Goal: Task Accomplishment & Management: Manage account settings

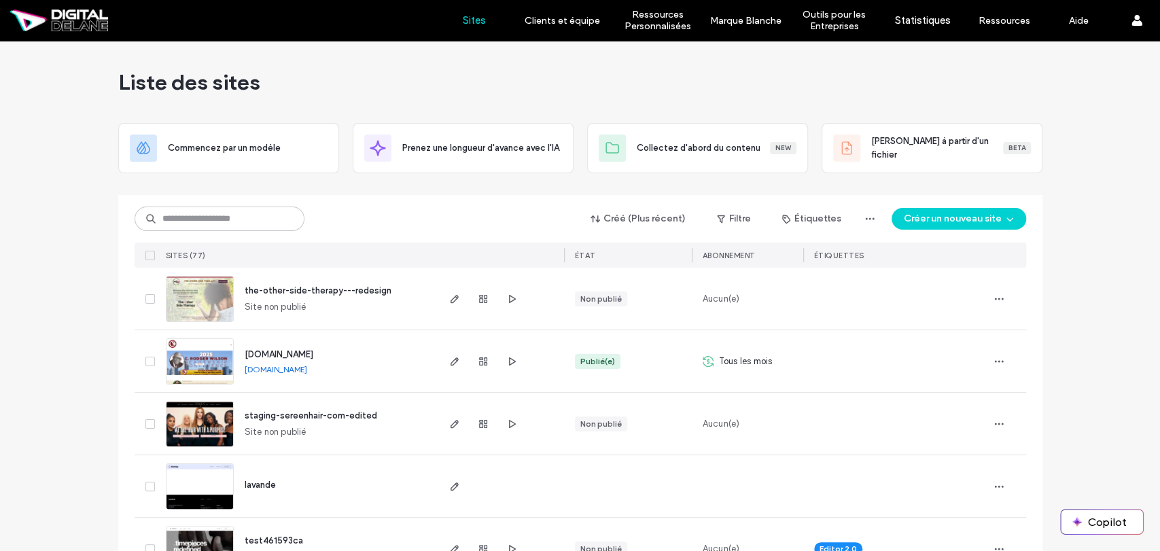
click at [568, 25] on label "Clients et équipe" at bounding box center [562, 21] width 75 height 12
click at [569, 56] on label "Gestion des Clients" at bounding box center [566, 55] width 82 height 10
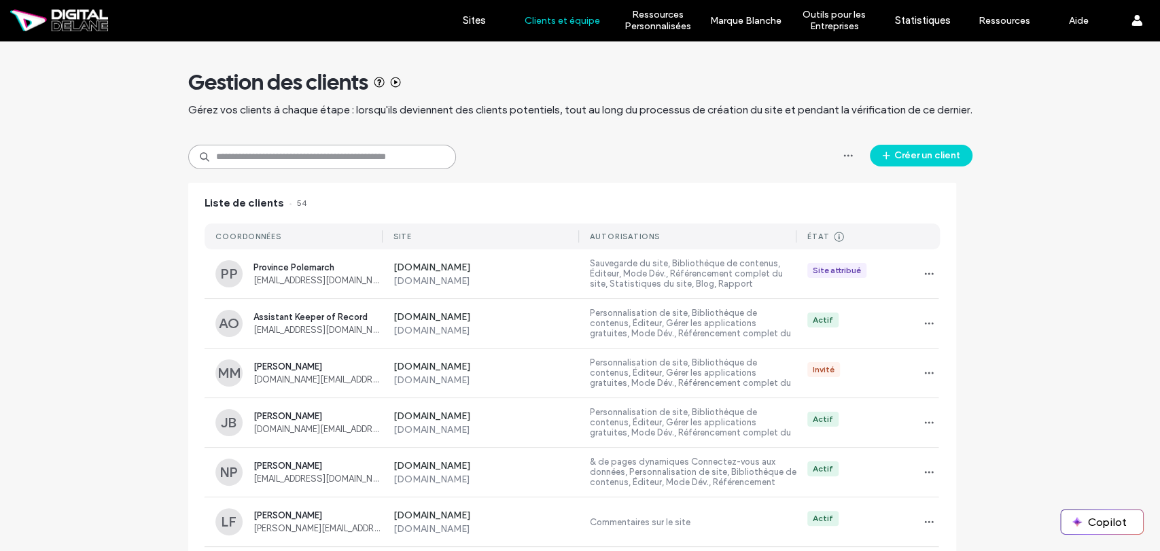
click at [353, 167] on input at bounding box center [322, 157] width 268 height 24
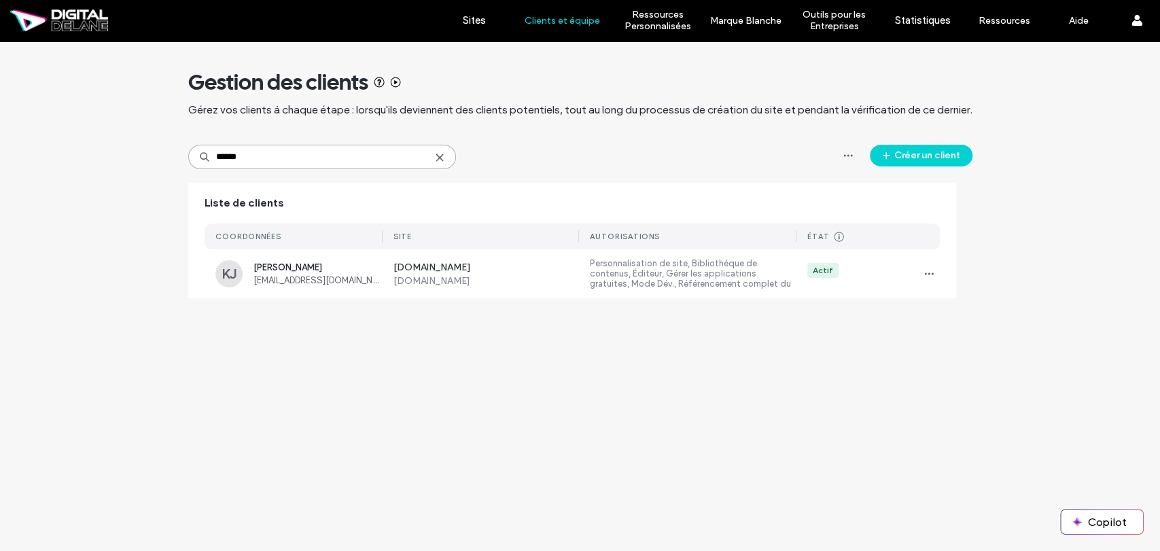
type input "******"
click at [281, 260] on div "KJ Kerrie Jones theeothersideofthis@gmail.com" at bounding box center [298, 273] width 167 height 27
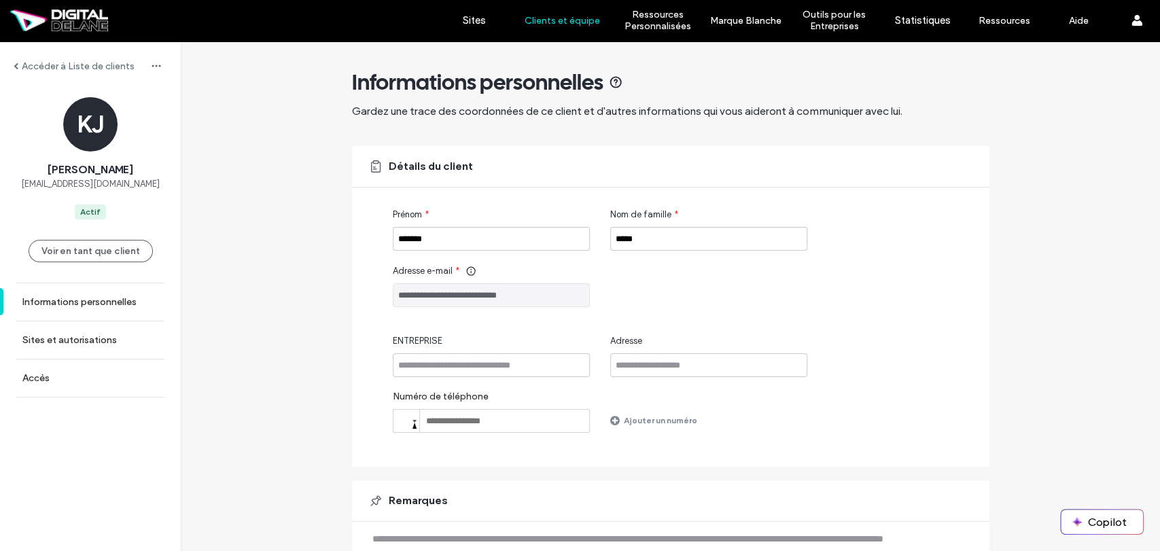
click at [71, 341] on label "Sites et autorisations" at bounding box center [69, 340] width 94 height 12
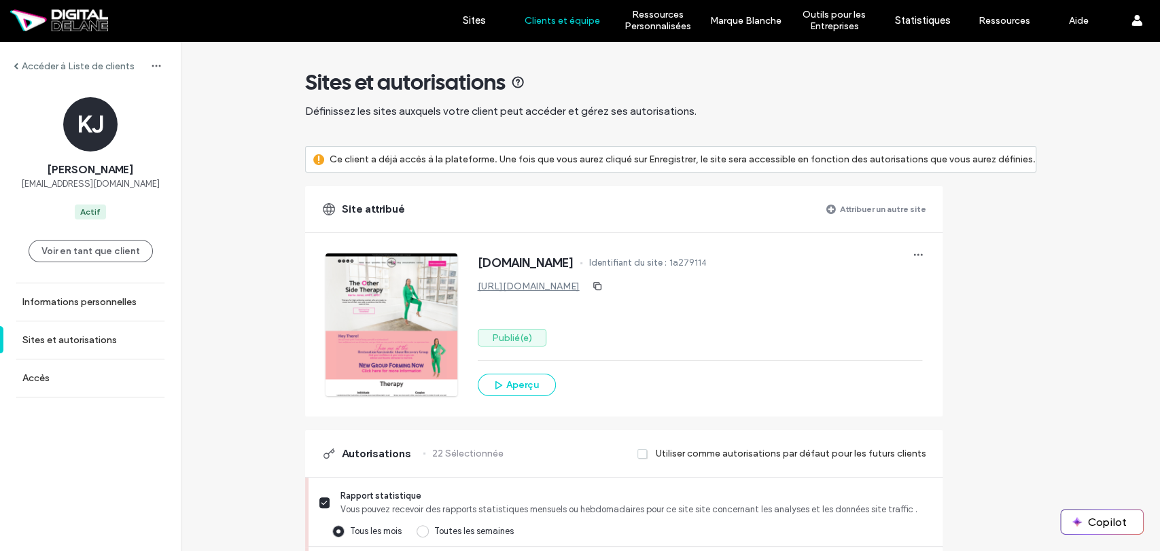
click at [870, 213] on label "Attribuer un autre site" at bounding box center [883, 209] width 86 height 24
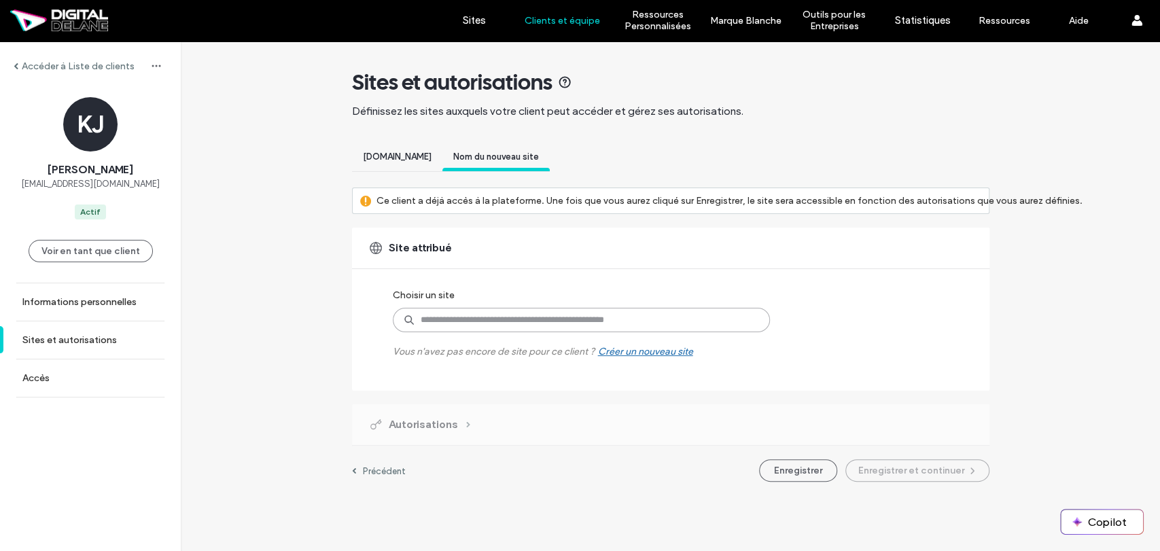
click at [450, 319] on input at bounding box center [581, 320] width 377 height 24
type input "***"
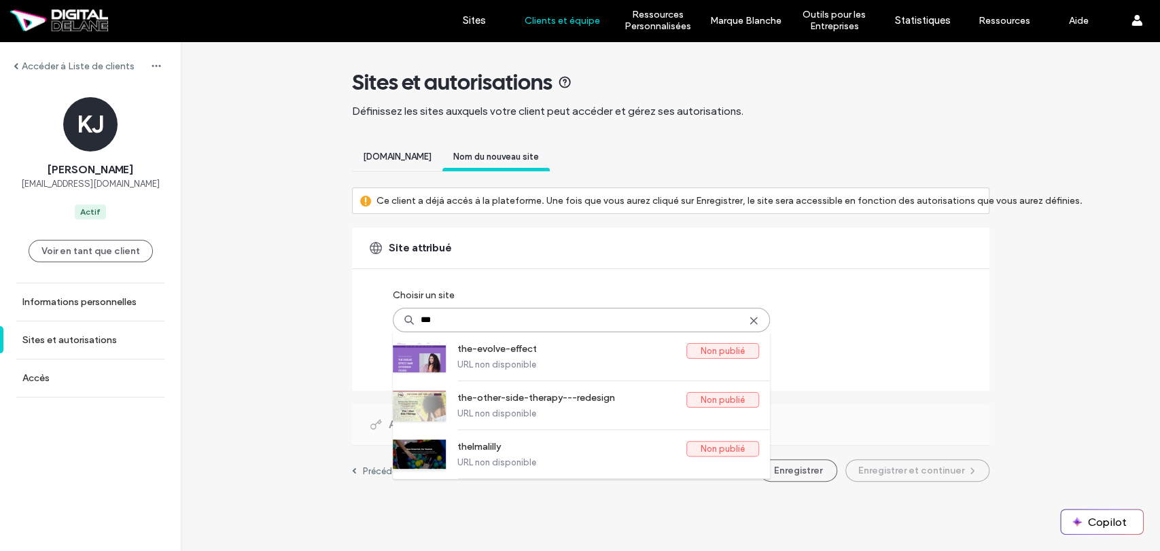
click at [526, 398] on label "the-other-side-therapy---redesign" at bounding box center [571, 400] width 229 height 16
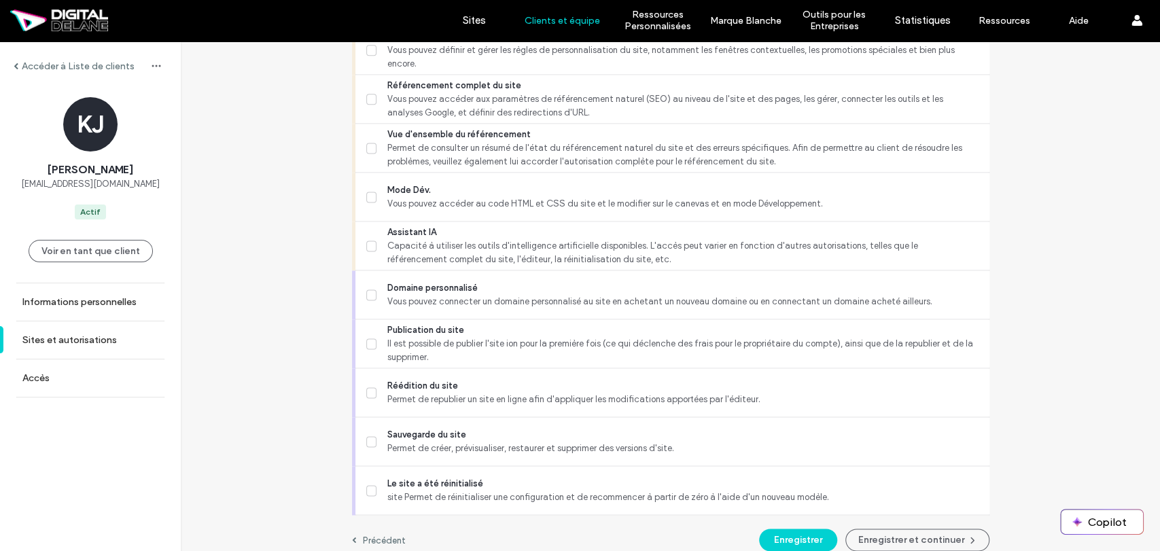
scroll to position [1241, 0]
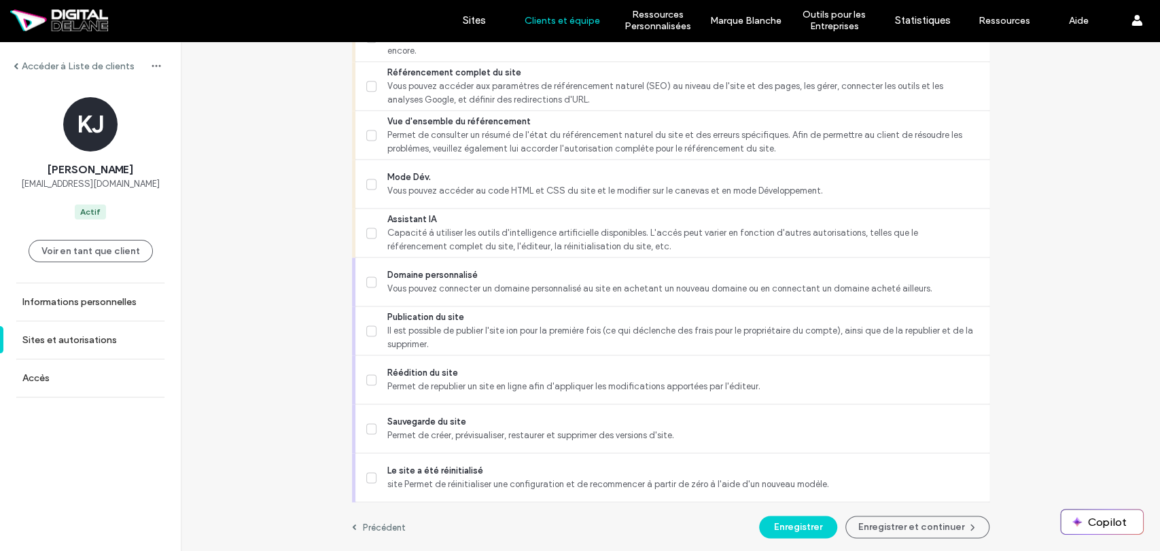
click at [820, 528] on button "Enregistrer" at bounding box center [798, 527] width 78 height 22
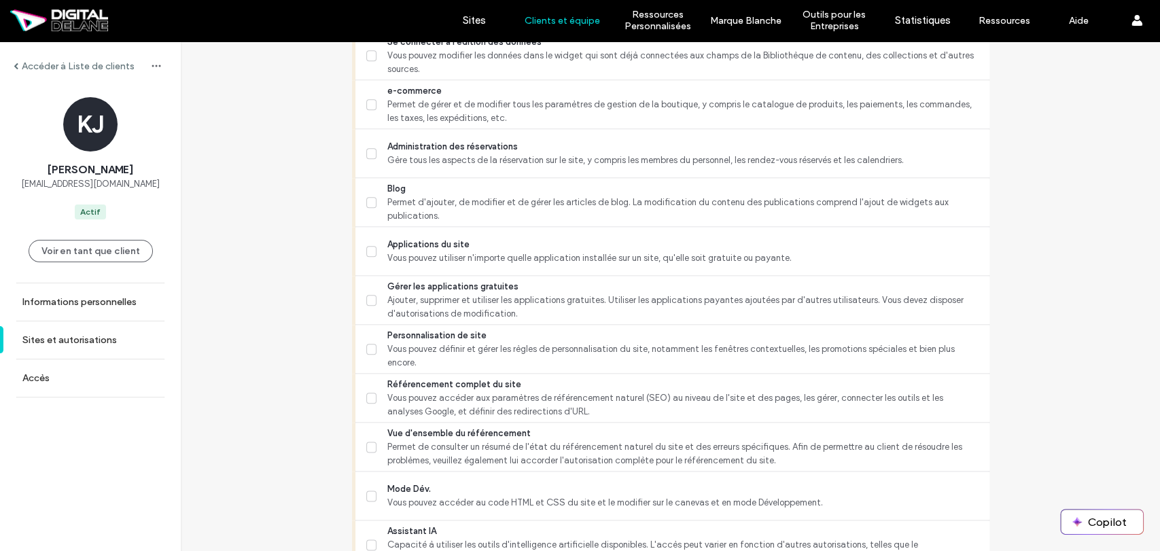
scroll to position [788, 0]
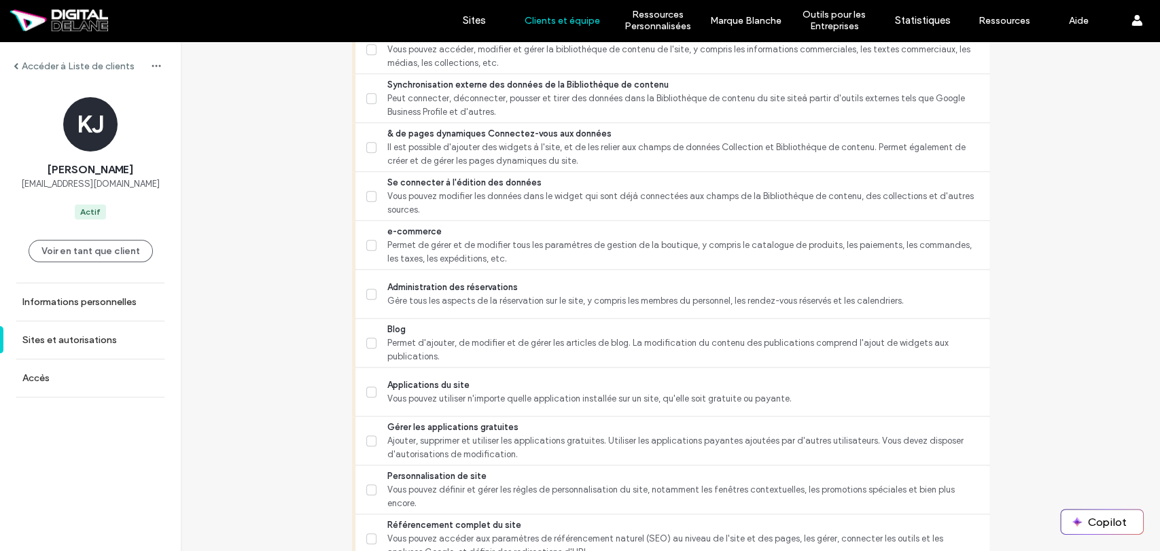
click at [476, 27] on link "Sites" at bounding box center [474, 20] width 81 height 41
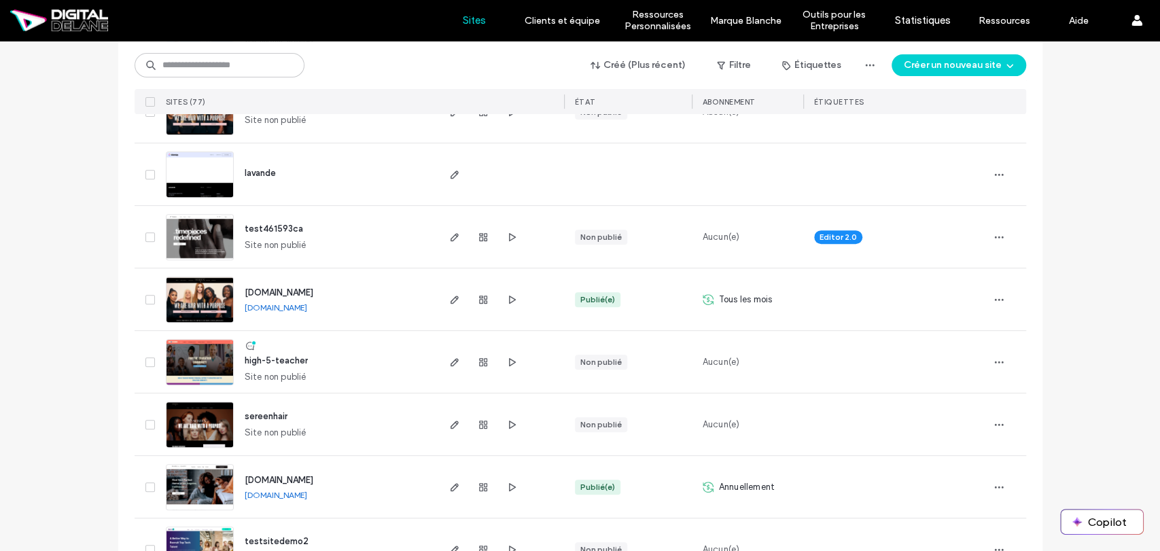
scroll to position [377, 0]
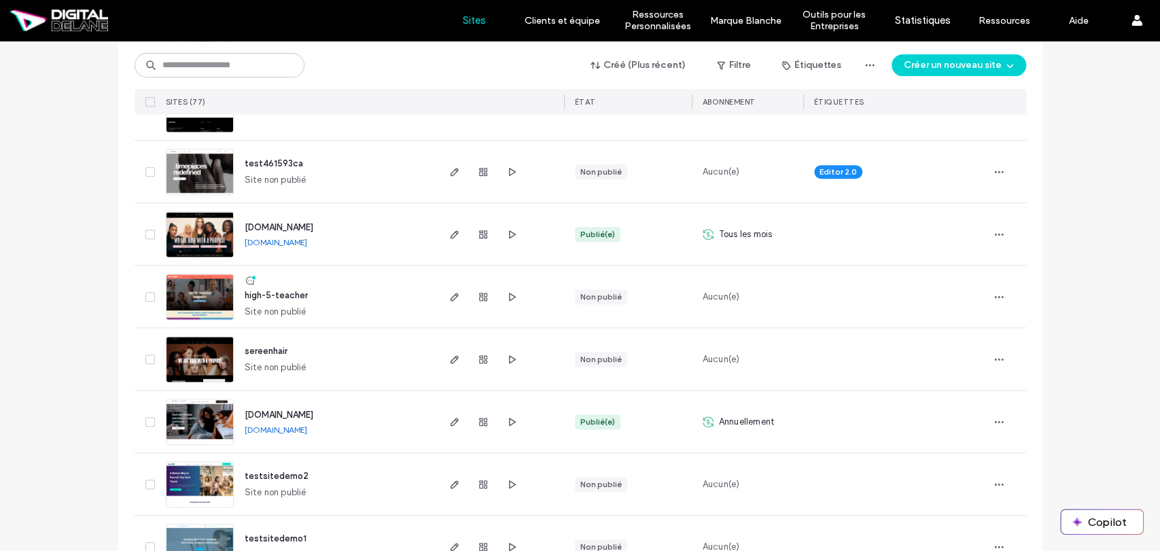
click at [283, 226] on span "[DOMAIN_NAME]" at bounding box center [279, 227] width 69 height 10
